Goal: Information Seeking & Learning: Learn about a topic

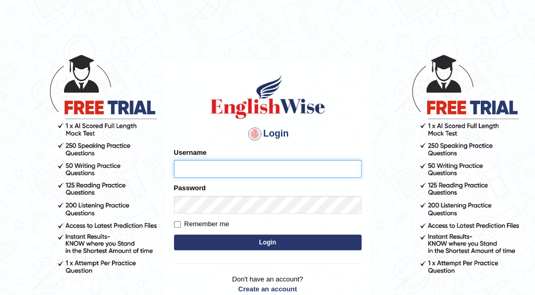
click at [213, 161] on input "Username" at bounding box center [267, 169] width 187 height 18
type input "Alroantony"
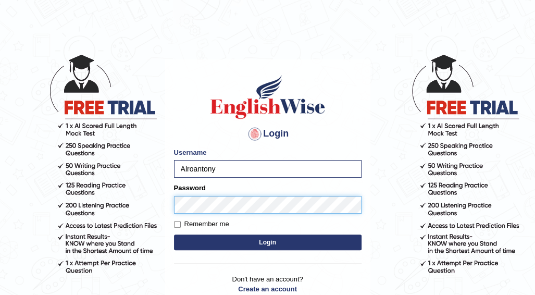
click at [174, 234] on button "Login" at bounding box center [267, 242] width 187 height 16
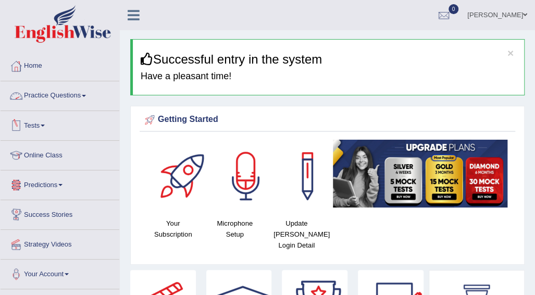
click at [71, 93] on link "Practice Questions" at bounding box center [60, 94] width 119 height 26
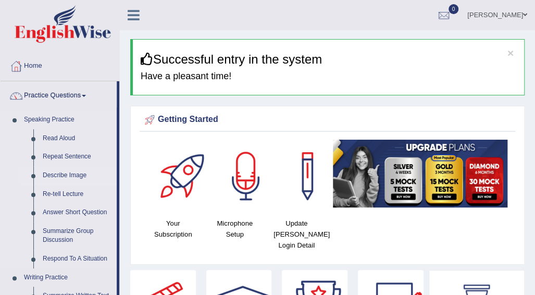
click link "Describe Image"
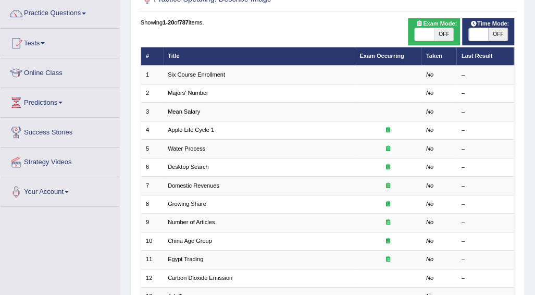
scroll to position [84, 0]
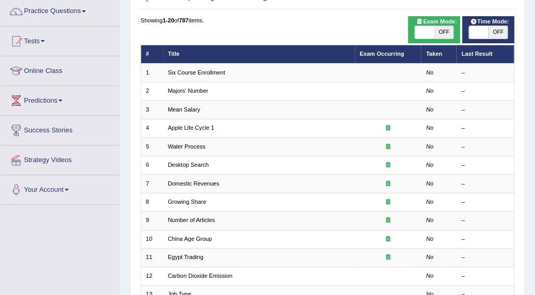
click at [444, 33] on span "OFF" at bounding box center [443, 32] width 19 height 12
checkbox input "true"
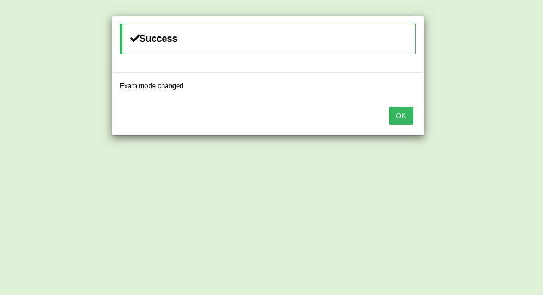
click at [497, 29] on div "Success Exam mode changed OK" at bounding box center [271, 147] width 543 height 295
click at [407, 118] on button "OK" at bounding box center [400, 116] width 24 height 18
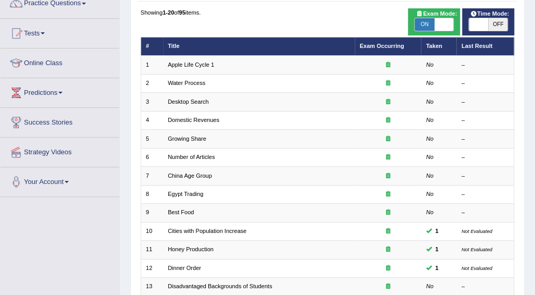
scroll to position [84, 0]
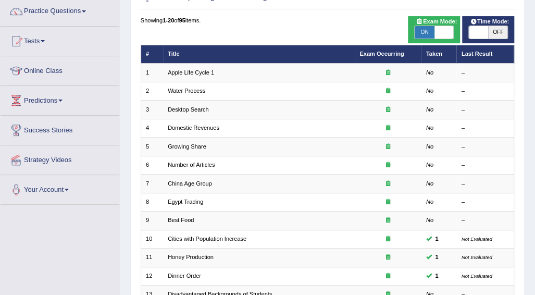
click at [494, 29] on span "OFF" at bounding box center [497, 32] width 19 height 12
checkbox input "true"
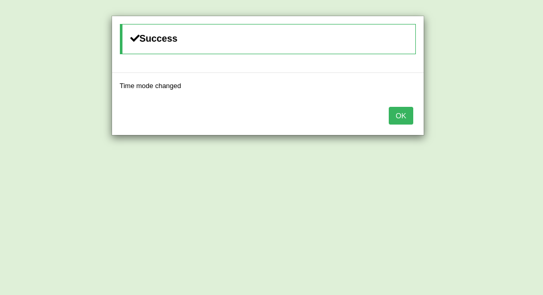
click at [397, 114] on button "OK" at bounding box center [400, 116] width 24 height 18
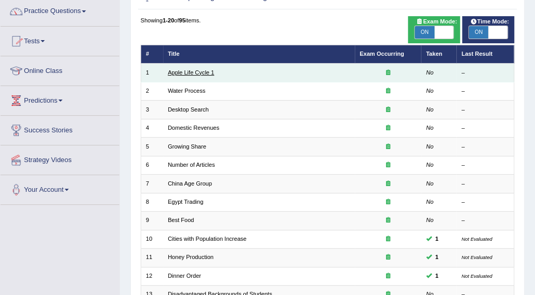
click at [192, 73] on link "Apple Life Cycle 1" at bounding box center [191, 72] width 46 height 6
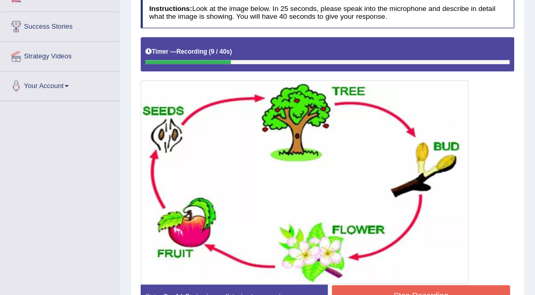
scroll to position [195, 0]
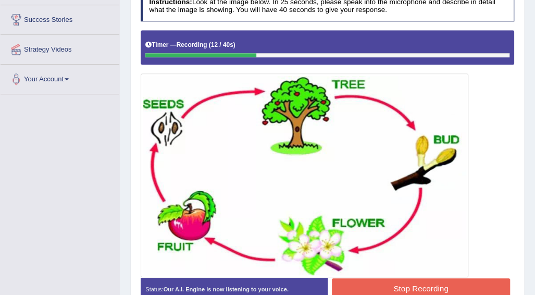
click at [399, 280] on button "Stop Recording" at bounding box center [421, 288] width 178 height 20
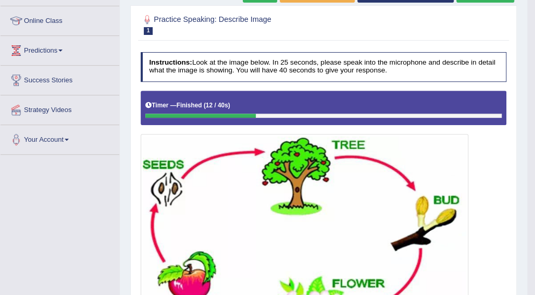
scroll to position [107, 0]
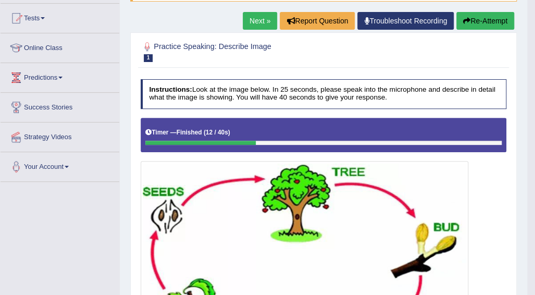
click at [477, 27] on button "Re-Attempt" at bounding box center [485, 21] width 58 height 18
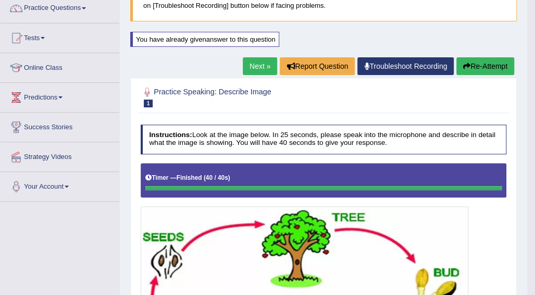
scroll to position [85, 0]
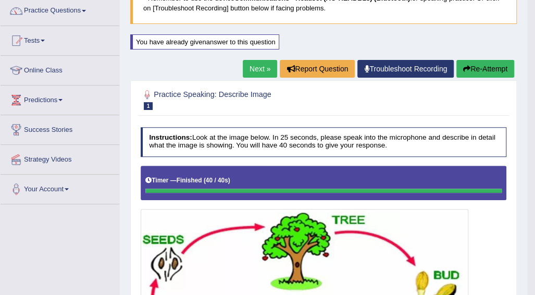
click at [485, 66] on button "Re-Attempt" at bounding box center [485, 69] width 58 height 18
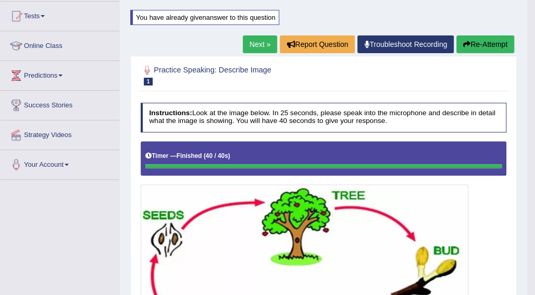
scroll to position [98, 0]
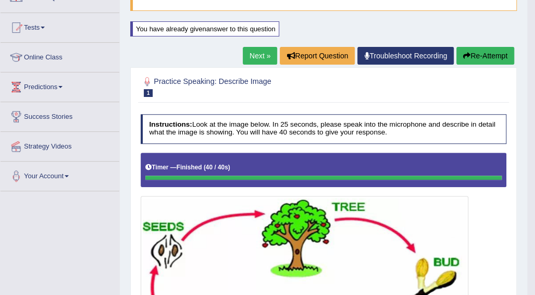
click at [259, 48] on link "Next »" at bounding box center [260, 56] width 34 height 18
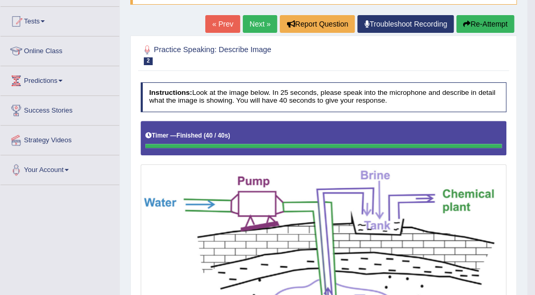
scroll to position [82, 0]
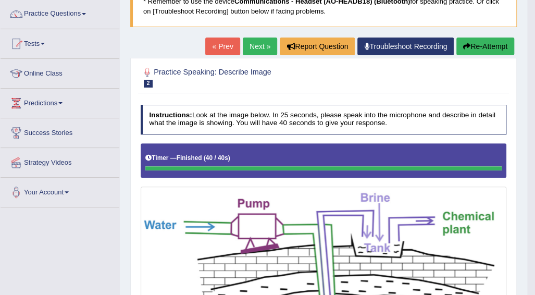
click at [256, 39] on link "Next »" at bounding box center [260, 46] width 34 height 18
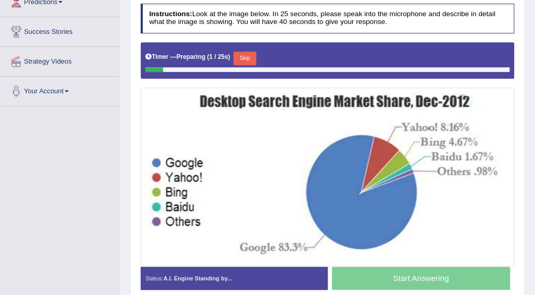
scroll to position [185, 0]
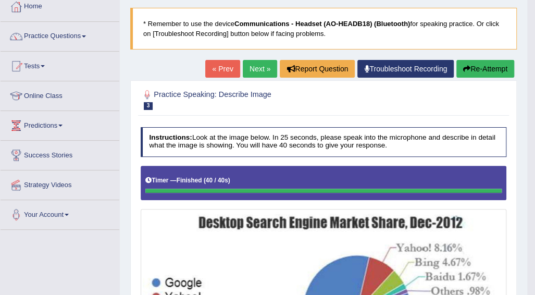
scroll to position [48, 0]
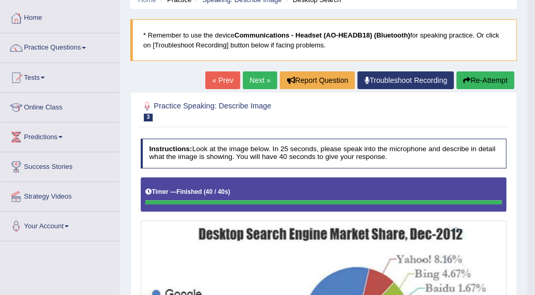
click at [260, 86] on link "Next »" at bounding box center [260, 80] width 34 height 18
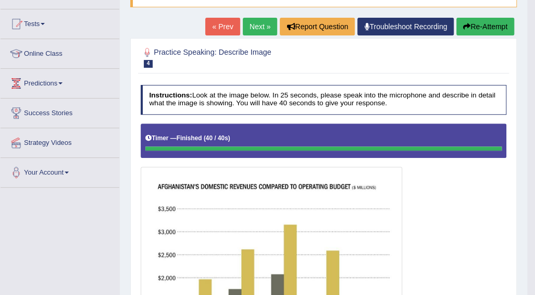
scroll to position [104, 0]
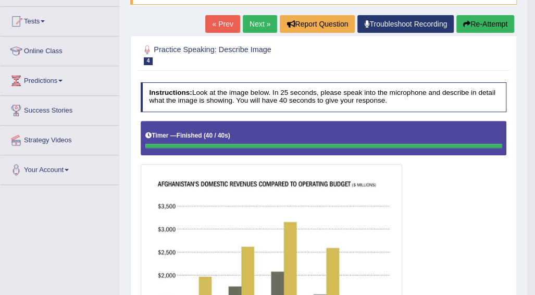
click at [480, 22] on button "Re-Attempt" at bounding box center [485, 24] width 58 height 18
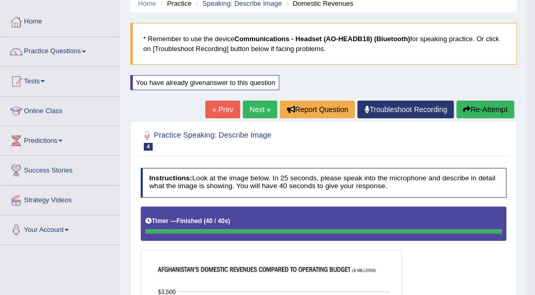
scroll to position [44, 0]
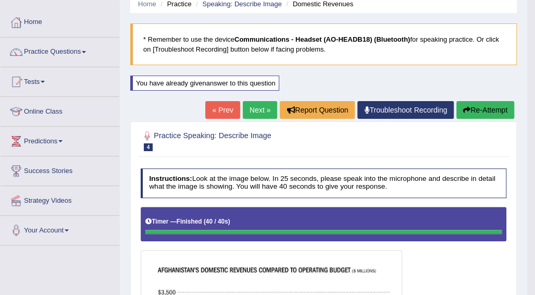
click at [491, 109] on button "Re-Attempt" at bounding box center [485, 110] width 58 height 18
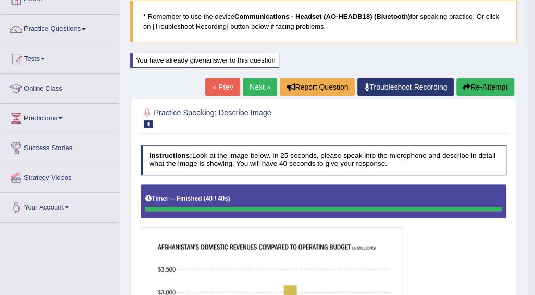
scroll to position [60, 0]
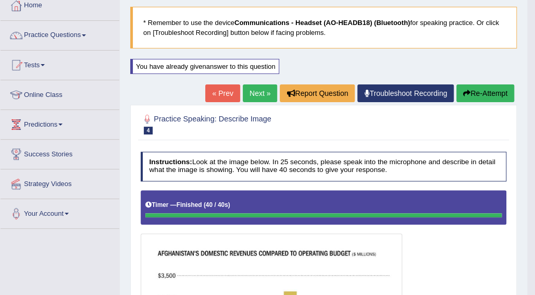
click at [491, 95] on button "Re-Attempt" at bounding box center [485, 93] width 58 height 18
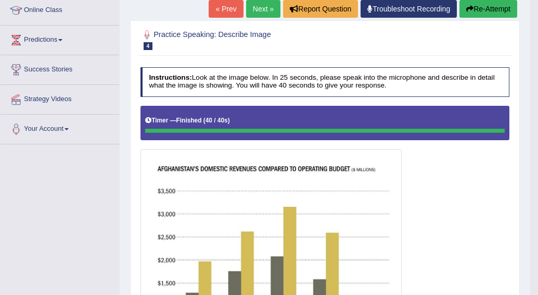
scroll to position [149, 0]
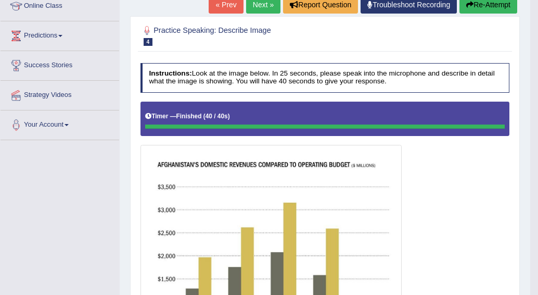
drag, startPoint x: 542, startPoint y: 155, endPoint x: 534, endPoint y: 124, distance: 31.1
click at [484, 8] on button "Re-Attempt" at bounding box center [489, 5] width 58 height 18
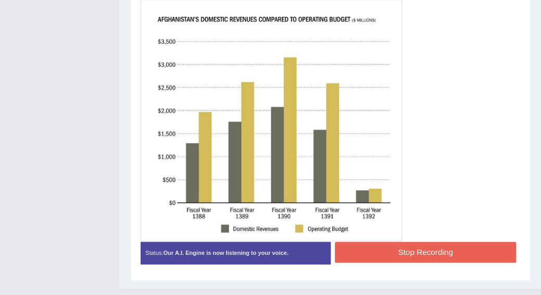
scroll to position [310, 0]
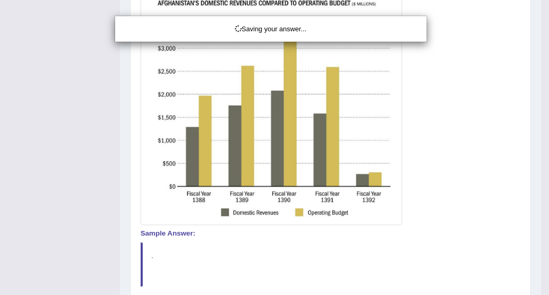
drag, startPoint x: 545, startPoint y: 162, endPoint x: 548, endPoint y: 168, distance: 6.5
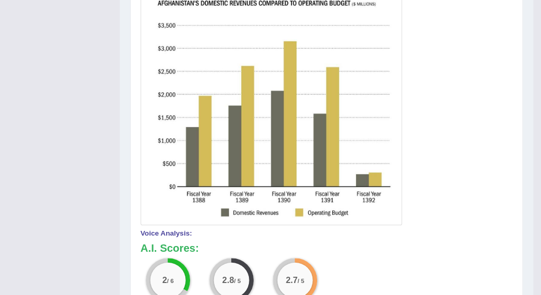
drag, startPoint x: 546, startPoint y: 182, endPoint x: 550, endPoint y: 219, distance: 37.8
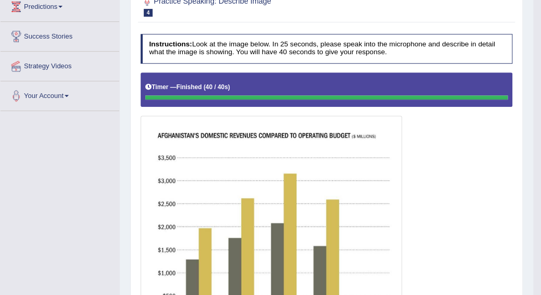
scroll to position [169, 0]
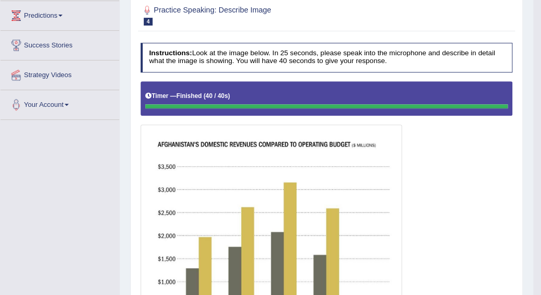
click at [526, 70] on div "Home Practice Speaking: Describe Image Domestic Revenues * Remember to use the …" at bounding box center [326, 211] width 413 height 761
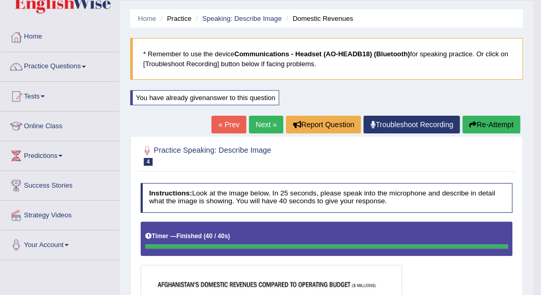
scroll to position [17, 0]
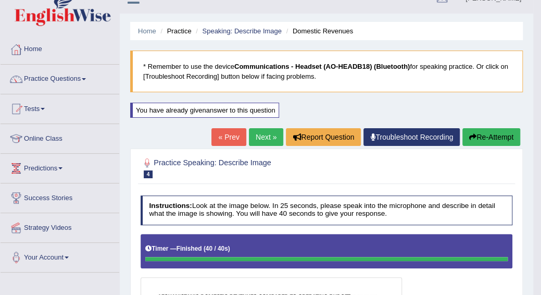
click at [261, 136] on link "Next »" at bounding box center [266, 137] width 34 height 18
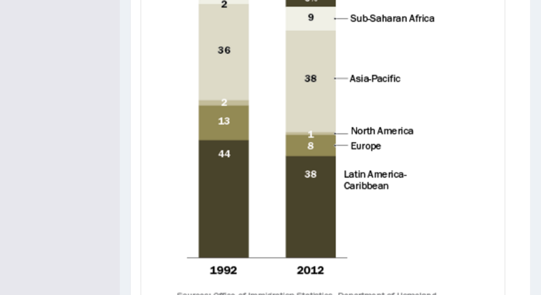
scroll to position [381, 0]
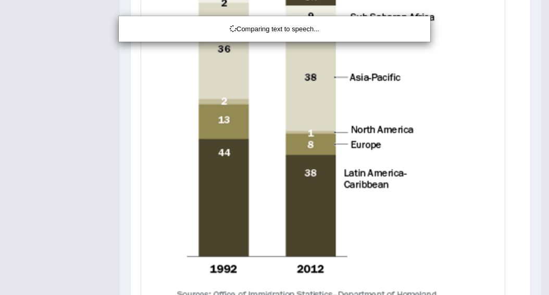
drag, startPoint x: 544, startPoint y: 213, endPoint x: 544, endPoint y: 245, distance: 31.2
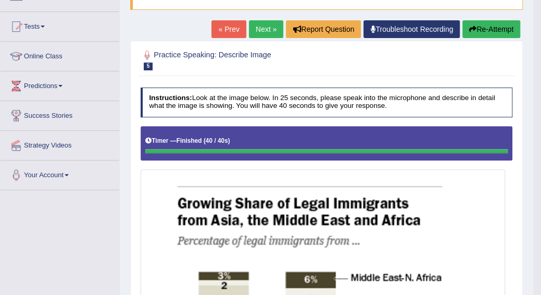
scroll to position [104, 0]
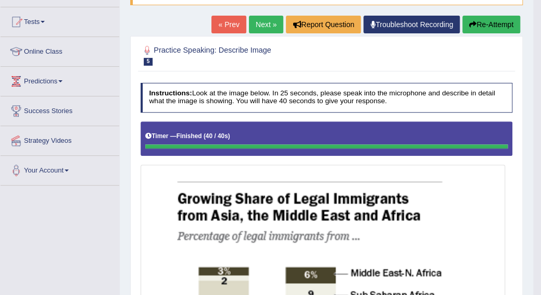
click at [500, 29] on button "Re-Attempt" at bounding box center [491, 25] width 58 height 18
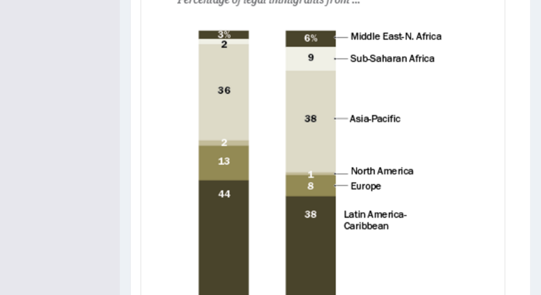
scroll to position [371, 0]
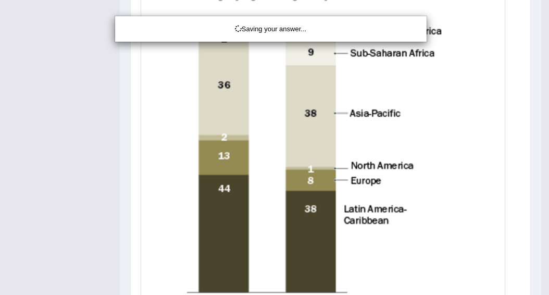
drag, startPoint x: 547, startPoint y: 165, endPoint x: 527, endPoint y: 155, distance: 21.9
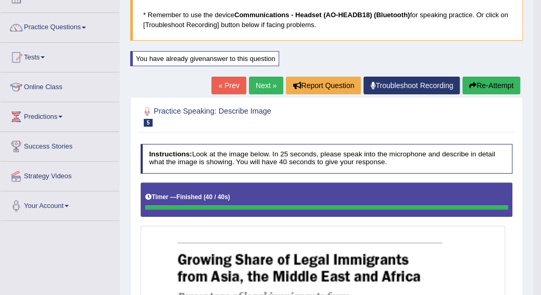
scroll to position [67, 0]
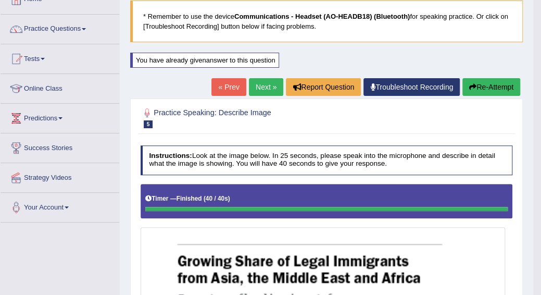
click at [499, 84] on button "Re-Attempt" at bounding box center [491, 87] width 58 height 18
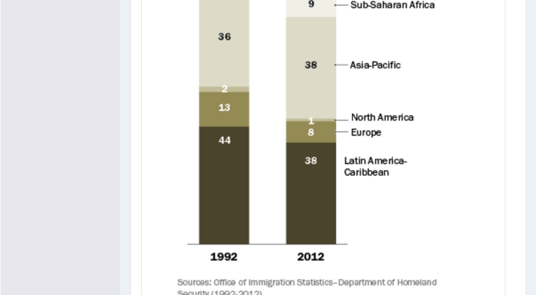
scroll to position [420, 0]
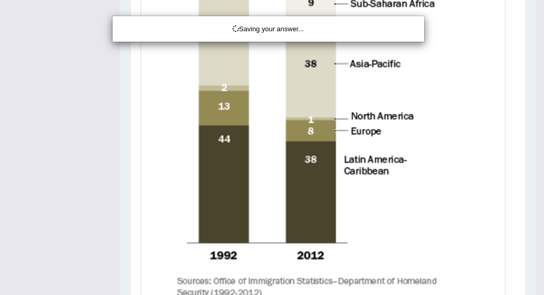
drag, startPoint x: 541, startPoint y: 189, endPoint x: 538, endPoint y: 198, distance: 9.6
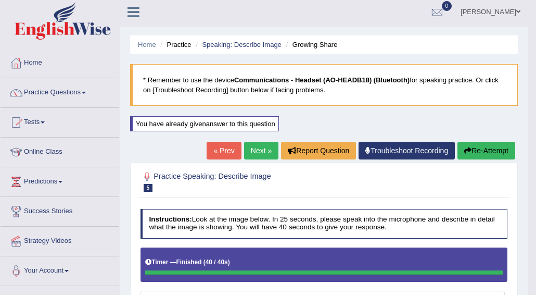
scroll to position [0, 0]
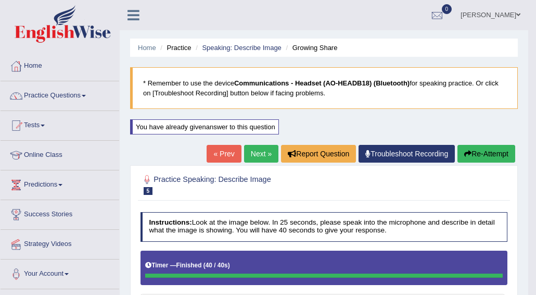
click at [474, 150] on button "Re-Attempt" at bounding box center [487, 154] width 58 height 18
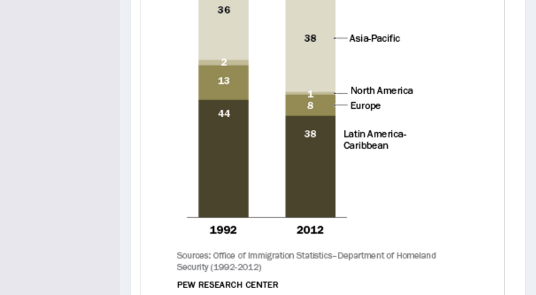
scroll to position [451, 0]
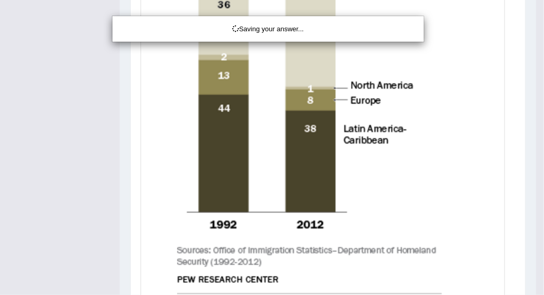
drag, startPoint x: 543, startPoint y: 166, endPoint x: 535, endPoint y: 207, distance: 41.8
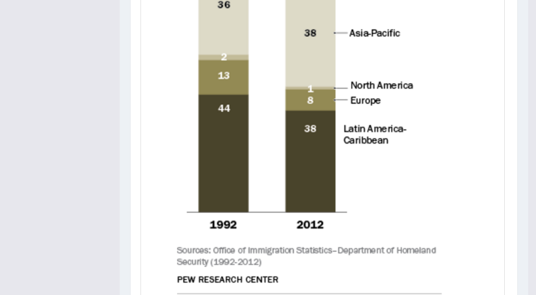
drag, startPoint x: 541, startPoint y: 207, endPoint x: 533, endPoint y: 159, distance: 48.5
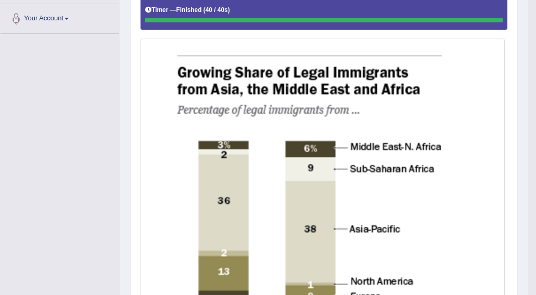
scroll to position [245, 0]
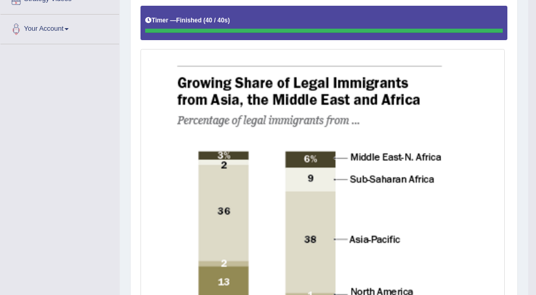
drag, startPoint x: 509, startPoint y: 132, endPoint x: 504, endPoint y: 79, distance: 52.8
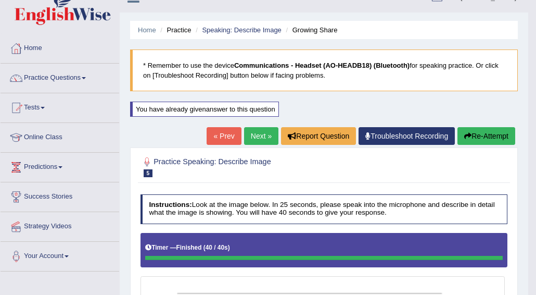
scroll to position [17, 0]
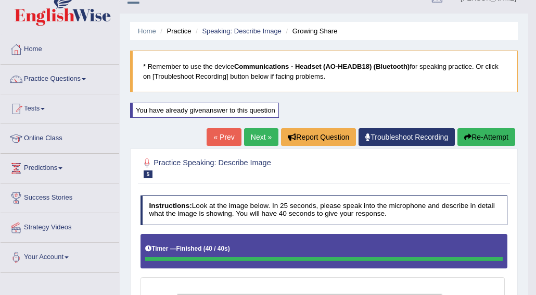
click at [254, 134] on link "Next »" at bounding box center [261, 137] width 34 height 18
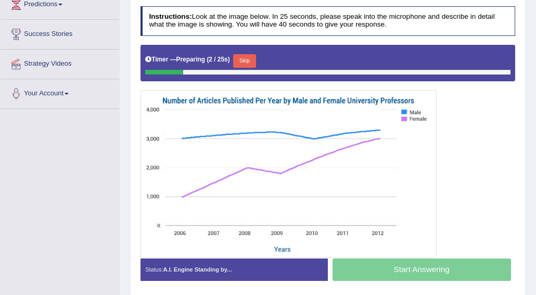
scroll to position [183, 0]
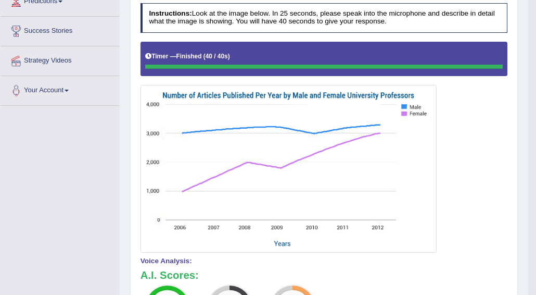
drag, startPoint x: 538, startPoint y: 139, endPoint x: 549, endPoint y: 181, distance: 44.0
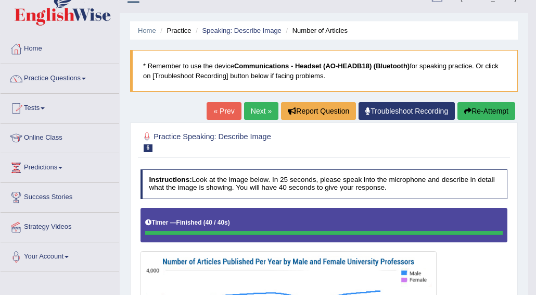
scroll to position [17, 0]
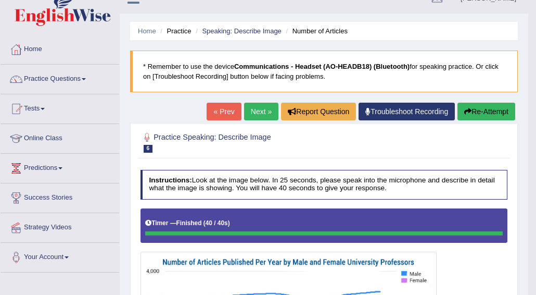
click at [257, 112] on link "Next »" at bounding box center [261, 112] width 34 height 18
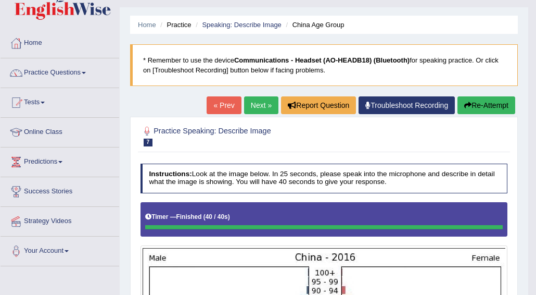
scroll to position [22, 0]
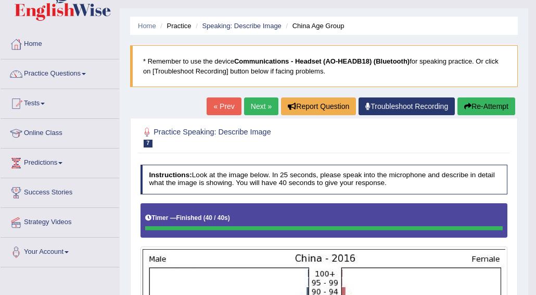
click at [481, 104] on button "Re-Attempt" at bounding box center [487, 106] width 58 height 18
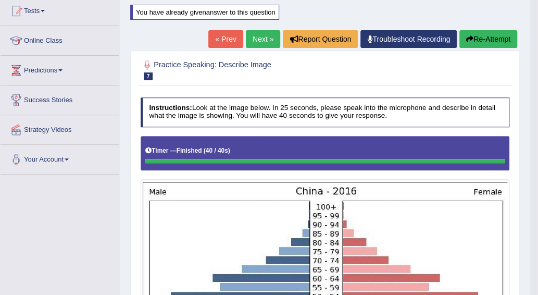
scroll to position [106, 0]
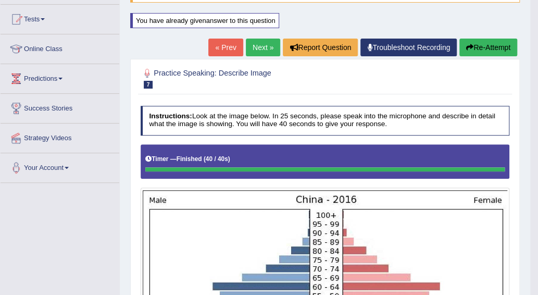
click at [493, 51] on button "Re-Attempt" at bounding box center [488, 48] width 58 height 18
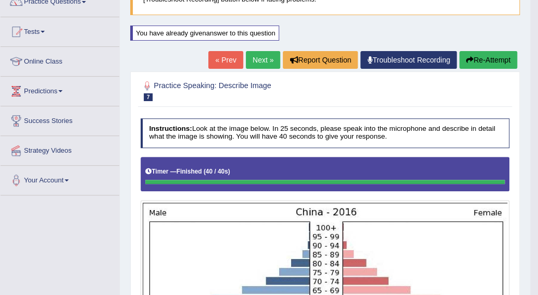
scroll to position [90, 0]
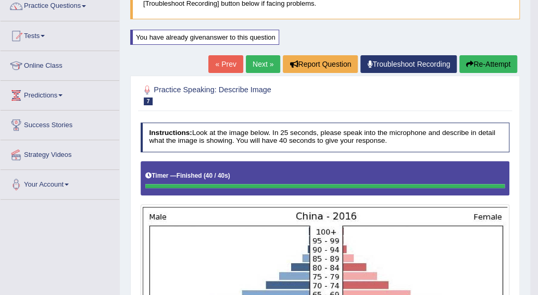
click at [255, 58] on link "Next »" at bounding box center [263, 64] width 34 height 18
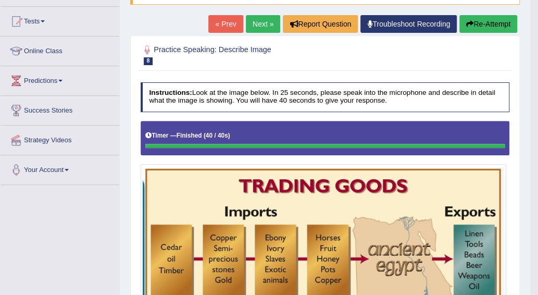
scroll to position [98, 0]
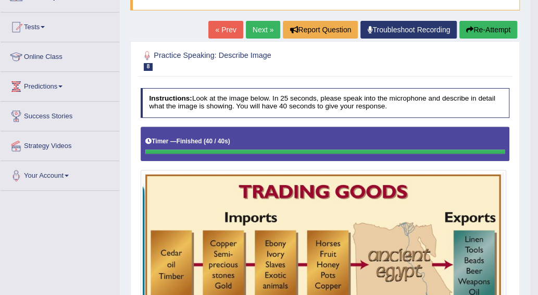
click at [493, 33] on button "Re-Attempt" at bounding box center [488, 30] width 58 height 18
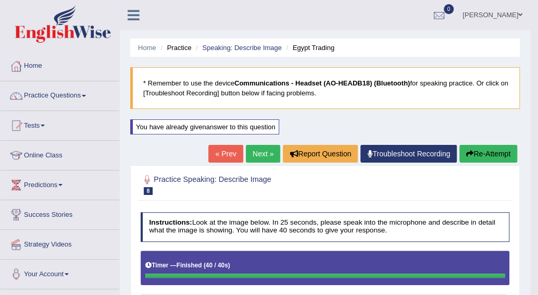
click at [262, 153] on link "Next »" at bounding box center [263, 154] width 34 height 18
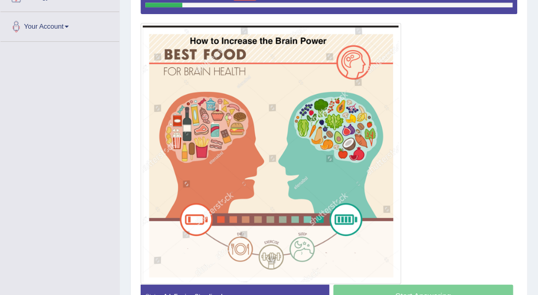
scroll to position [253, 0]
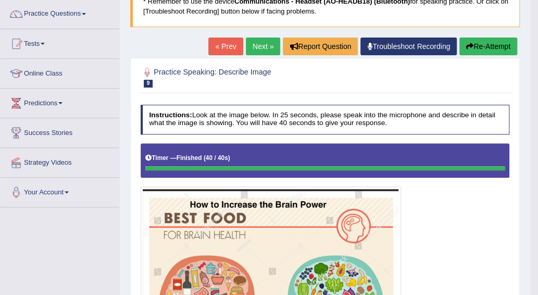
scroll to position [54, 0]
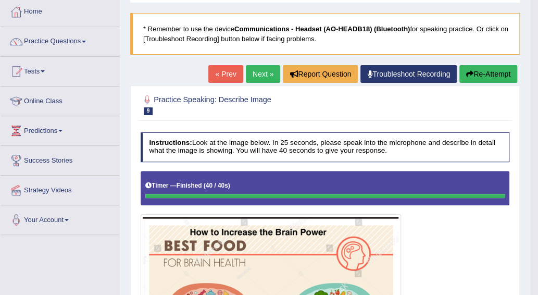
click at [483, 72] on button "Re-Attempt" at bounding box center [488, 74] width 58 height 18
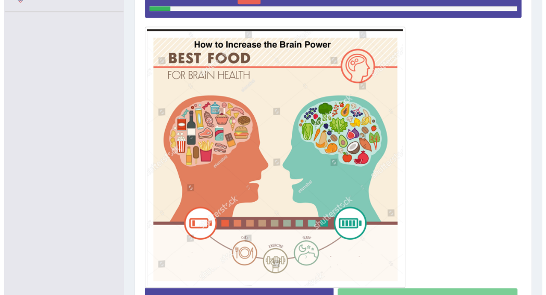
scroll to position [278, 0]
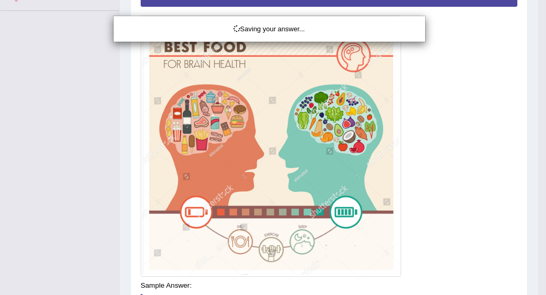
drag, startPoint x: 539, startPoint y: 186, endPoint x: 538, endPoint y: 153, distance: 32.8
click at [537, 158] on div "Saving your answer..." at bounding box center [273, 147] width 546 height 295
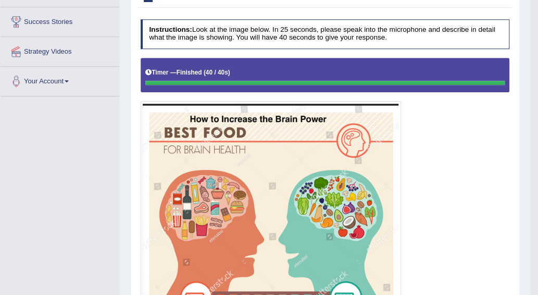
drag, startPoint x: 542, startPoint y: 170, endPoint x: 541, endPoint y: 141, distance: 29.7
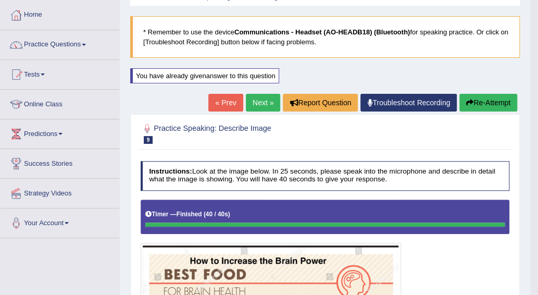
scroll to position [49, 0]
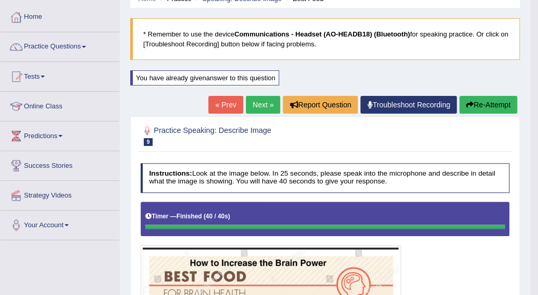
click at [487, 106] on button "Re-Attempt" at bounding box center [488, 105] width 58 height 18
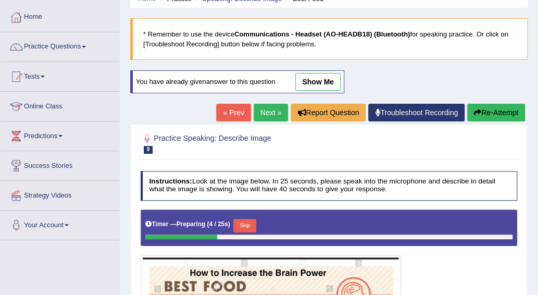
click at [322, 80] on link "show me" at bounding box center [317, 82] width 45 height 18
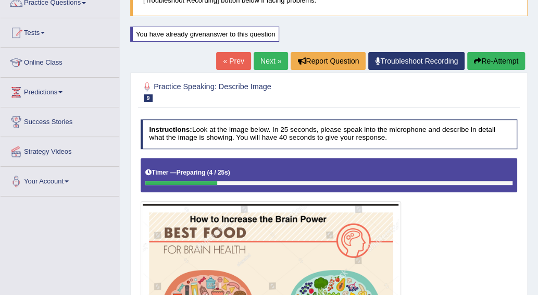
scroll to position [104, 0]
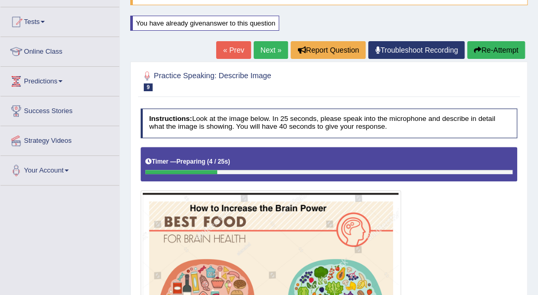
click at [268, 49] on link "Next »" at bounding box center [271, 50] width 34 height 18
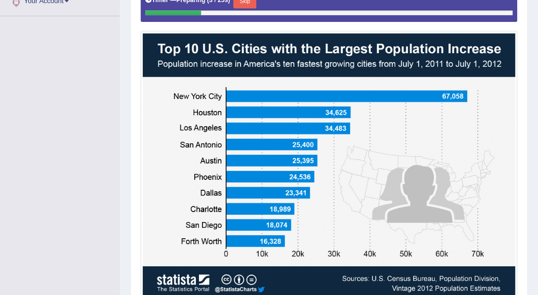
scroll to position [274, 0]
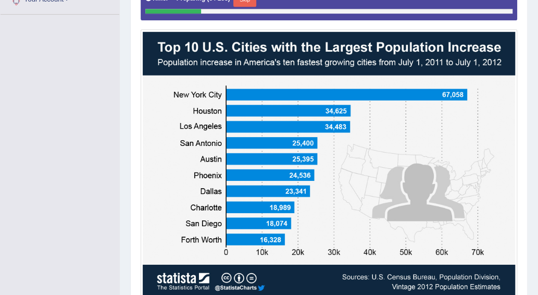
drag, startPoint x: 0, startPoint y: 0, endPoint x: 551, endPoint y: 202, distance: 587.3
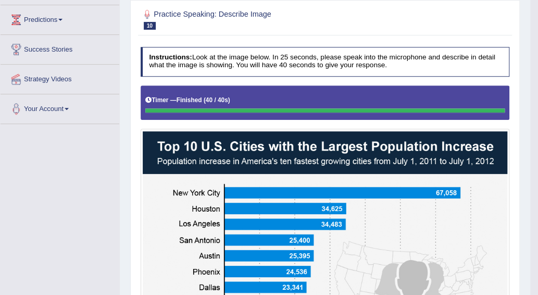
scroll to position [162, 0]
